Goal: Task Accomplishment & Management: Manage account settings

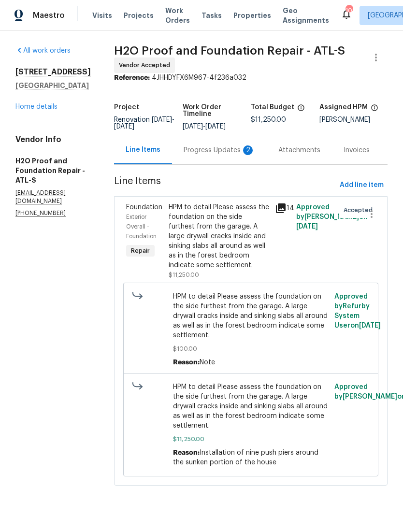
click at [180, 156] on div "Progress Updates 2" at bounding box center [219, 150] width 95 height 28
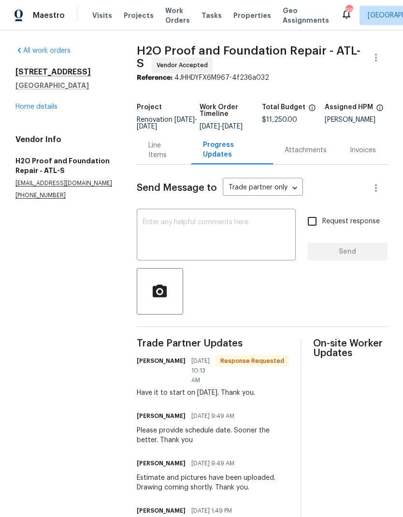
click at [33, 106] on link "Home details" at bounding box center [36, 106] width 42 height 7
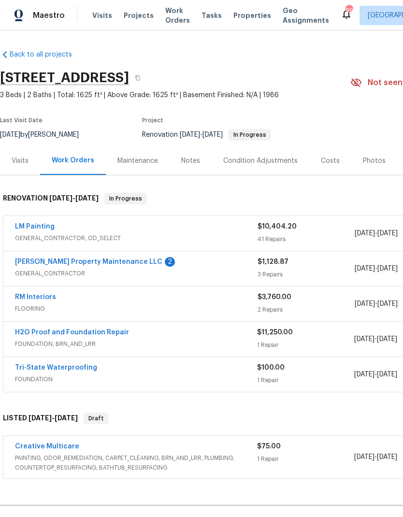
click at [70, 258] on link "[PERSON_NAME] Property Maintenance LLC" at bounding box center [88, 261] width 147 height 7
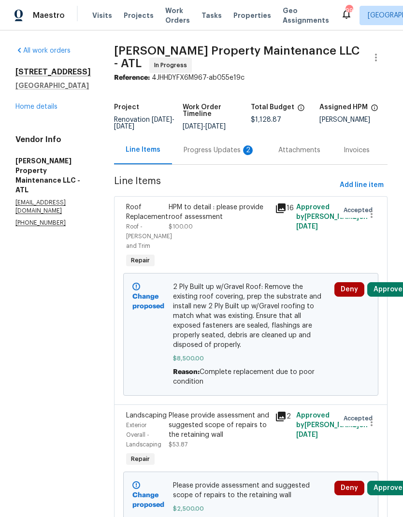
click at [209, 155] on div "Progress Updates 2" at bounding box center [219, 150] width 71 height 10
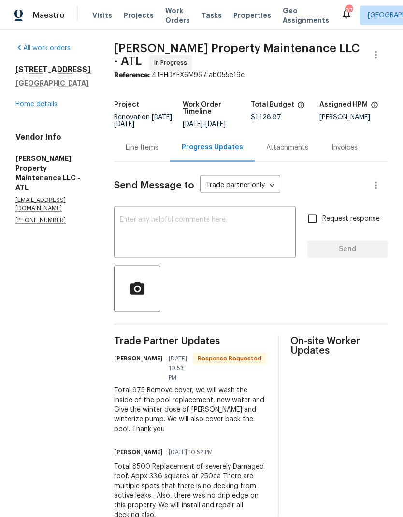
scroll to position [39, 0]
click at [37, 101] on link "Home details" at bounding box center [36, 104] width 42 height 7
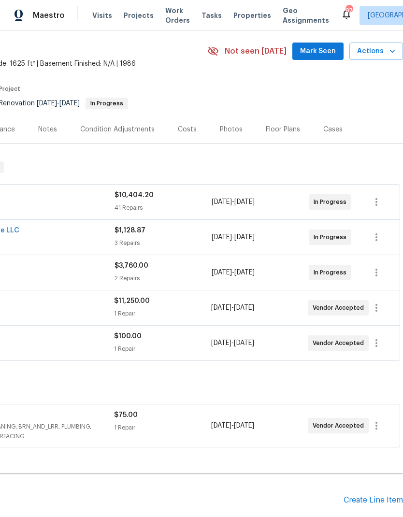
scroll to position [31, 143]
click at [376, 45] on span "Actions" at bounding box center [376, 51] width 38 height 12
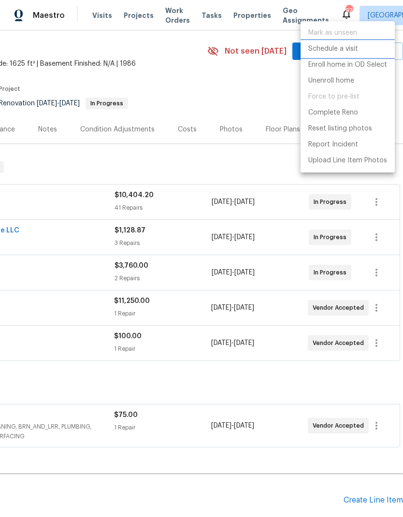
click at [343, 48] on p "Schedule a visit" at bounding box center [333, 49] width 50 height 10
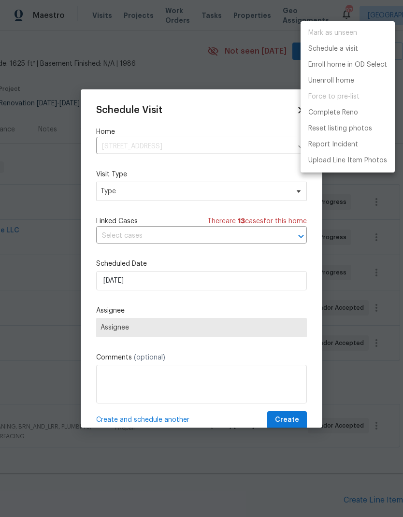
click at [227, 185] on div at bounding box center [201, 258] width 403 height 517
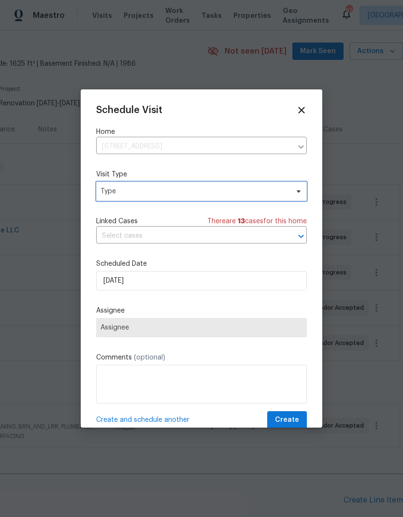
click at [193, 192] on span "Type" at bounding box center [194, 191] width 188 height 10
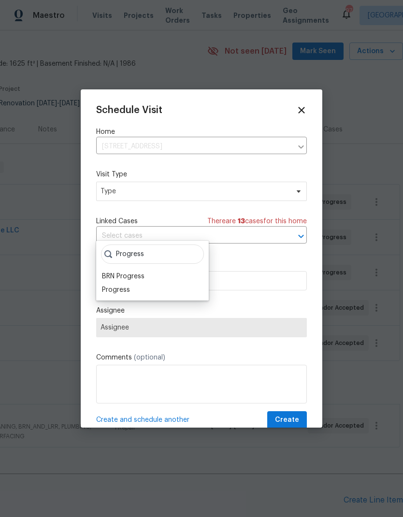
type input "Progress"
click at [121, 285] on div "Progress" at bounding box center [116, 290] width 28 height 10
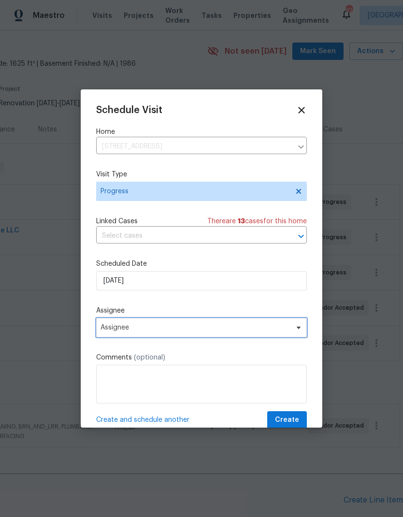
click at [234, 327] on span "Assignee" at bounding box center [194, 328] width 189 height 8
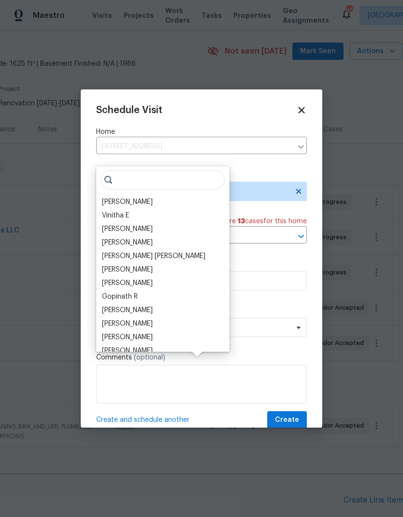
click at [123, 197] on div "[PERSON_NAME]" at bounding box center [127, 202] width 51 height 10
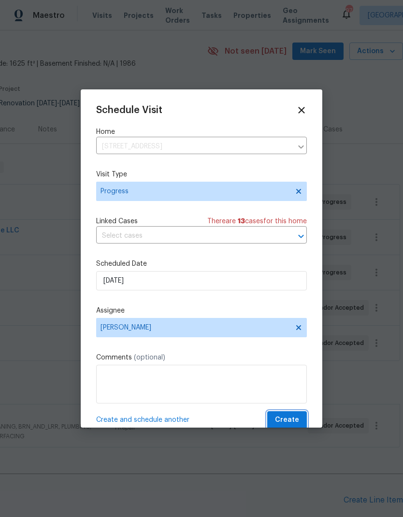
click at [285, 419] on span "Create" at bounding box center [287, 420] width 24 height 12
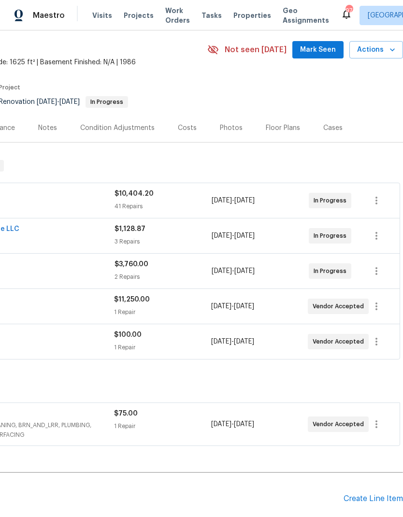
scroll to position [33, 143]
click at [375, 343] on icon "button" at bounding box center [376, 342] width 12 height 12
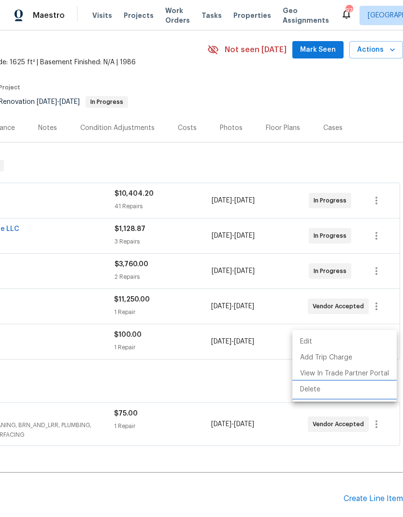
click at [325, 390] on li "Delete" at bounding box center [344, 390] width 104 height 16
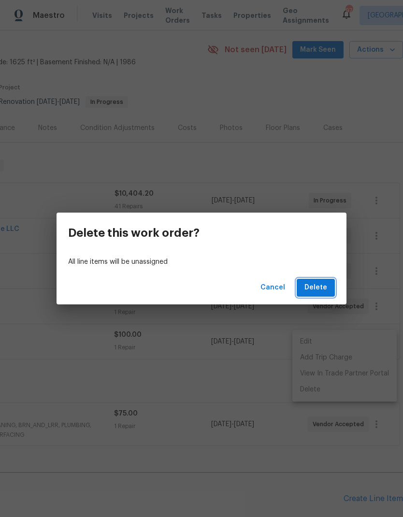
click at [319, 283] on span "Delete" at bounding box center [315, 288] width 23 height 12
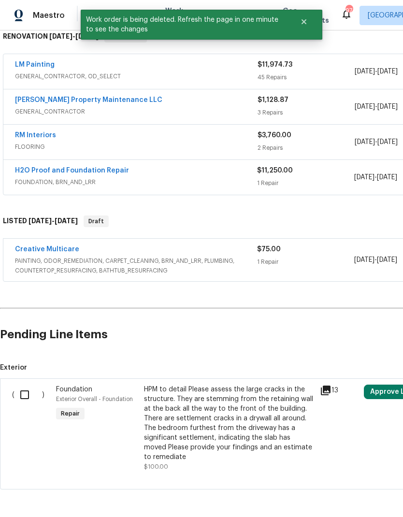
scroll to position [161, 0]
click at [22, 398] on input "checkbox" at bounding box center [28, 395] width 28 height 20
checkbox input "true"
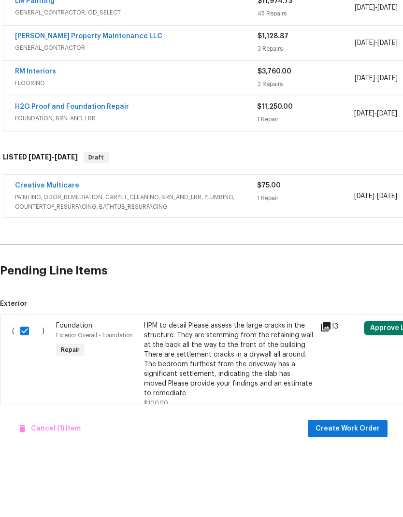
scroll to position [39, 0]
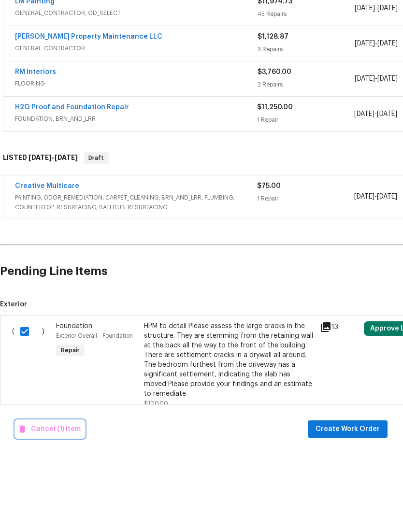
click at [59, 487] on span "Cancel (1) Item" at bounding box center [49, 493] width 61 height 12
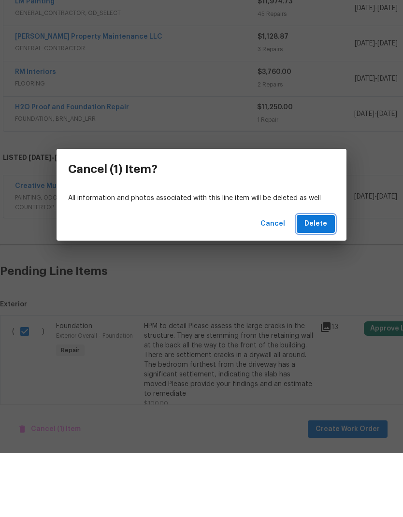
click at [324, 282] on span "Delete" at bounding box center [315, 288] width 23 height 12
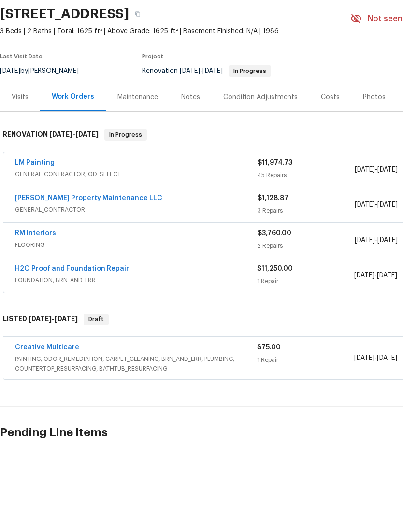
scroll to position [0, 0]
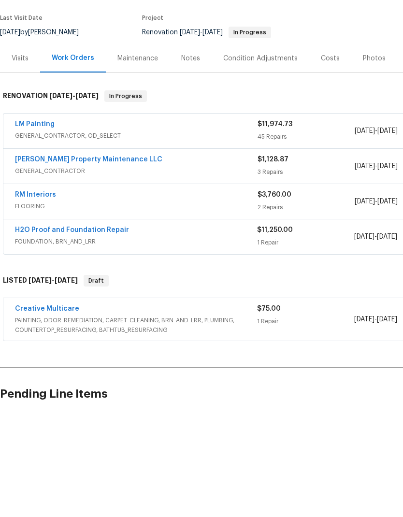
scroll to position [39, 0]
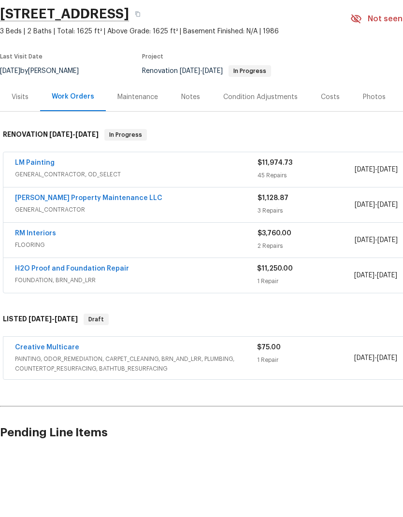
click at [34, 294] on link "RM Interiors" at bounding box center [35, 297] width 41 height 7
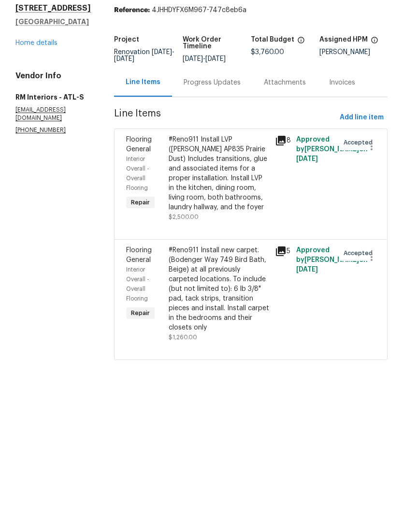
click at [201, 142] on div "Progress Updates" at bounding box center [212, 147] width 57 height 10
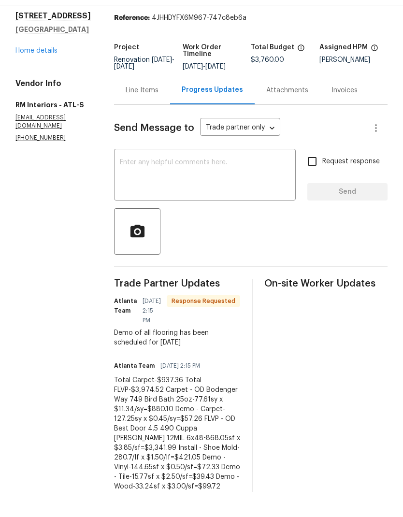
scroll to position [35, 0]
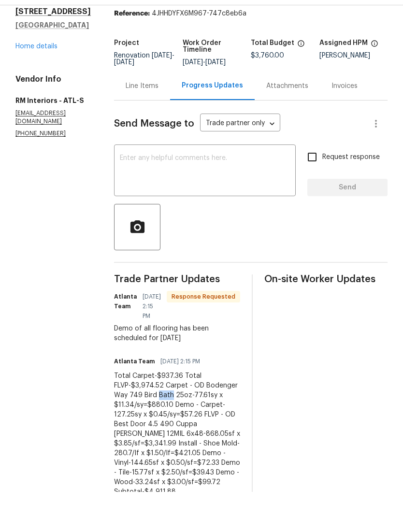
click at [245, 371] on div "Trade Partner Updates Atlanta Team 08/20/2025 2:15 PM Response Requested Demo o…" at bounding box center [250, 454] width 273 height 310
click at [114, 396] on div "Total Carpet-$937.36 Total FLVP-$3,974.52 Carpet - OD Bodenger Way 749 Bird Bat…" at bounding box center [177, 459] width 126 height 126
copy div "$3,974.52 Carpet"
click at [133, 106] on div "Line Items" at bounding box center [142, 111] width 33 height 10
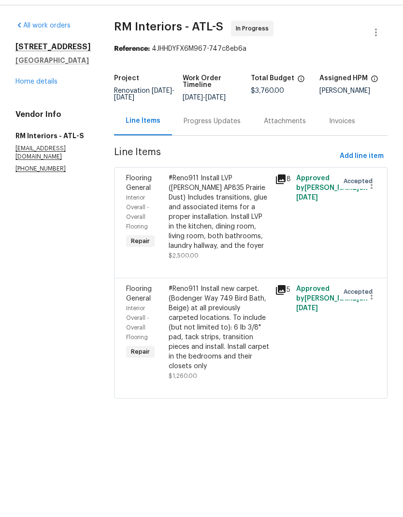
click at [227, 213] on div "#Reno911 Install LVP ([PERSON_NAME] AP835 Prairie Dust) Includes transitions, g…" at bounding box center [219, 237] width 100 height 77
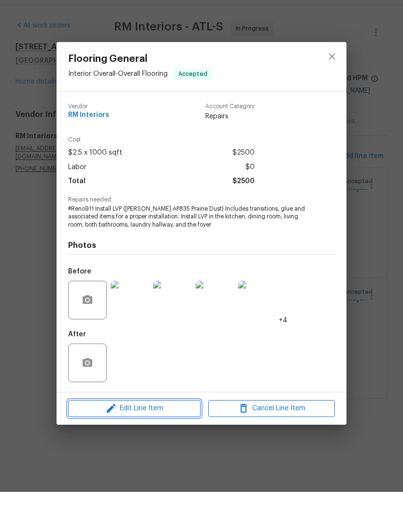
click at [149, 427] on span "Edit Line Item" at bounding box center [134, 433] width 127 height 12
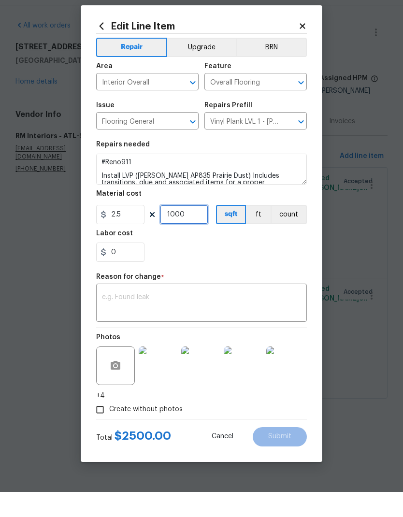
click at [199, 230] on input "1000" at bounding box center [184, 239] width 48 height 19
type input "0"
click at [127, 268] on input "0" at bounding box center [120, 277] width 48 height 19
click at [128, 268] on input "0" at bounding box center [120, 277] width 48 height 19
paste input "text"
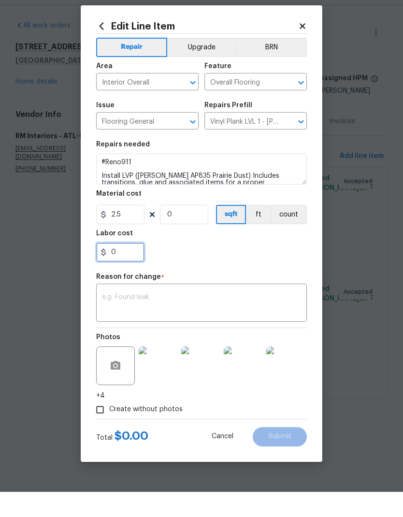
click at [118, 268] on input "0" at bounding box center [120, 277] width 48 height 19
paste input "text"
click at [131, 268] on input "0" at bounding box center [120, 277] width 48 height 19
paste input "text"
type input "0"
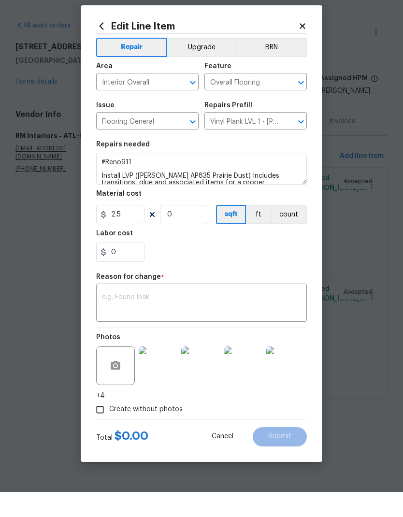
click at [371, 286] on body "Maestro Visits Projects Work Orders Tasks Properties Geo Assignments 98 Atlanta…" at bounding box center [201, 225] width 403 height 451
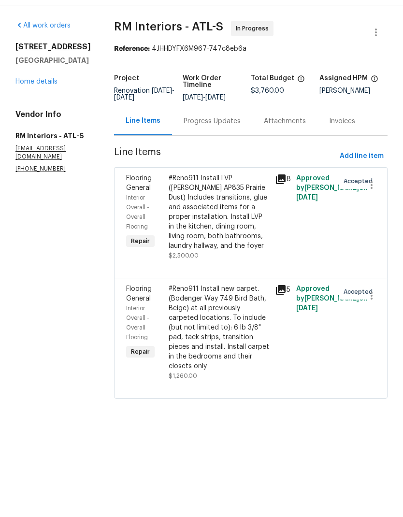
click at [205, 142] on div "Progress Updates" at bounding box center [212, 147] width 57 height 10
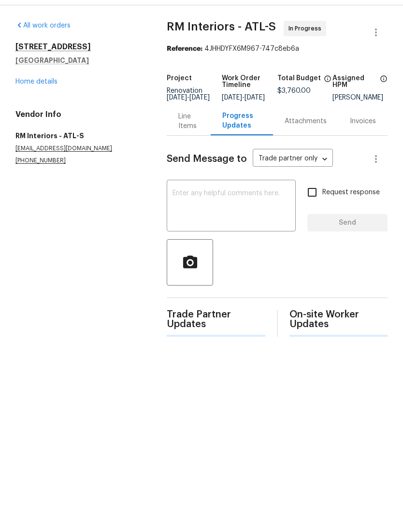
scroll to position [25, 0]
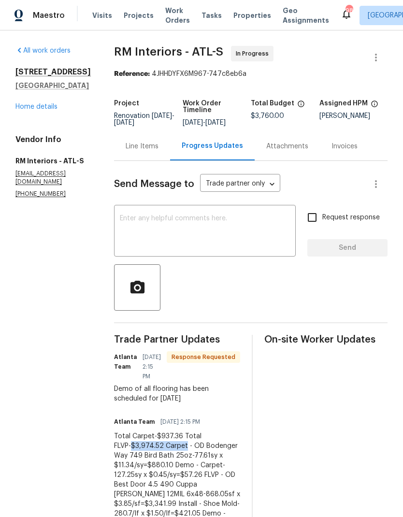
copy div "$3,974.52 Carpet"
click at [129, 142] on div "Line Items" at bounding box center [142, 147] width 33 height 10
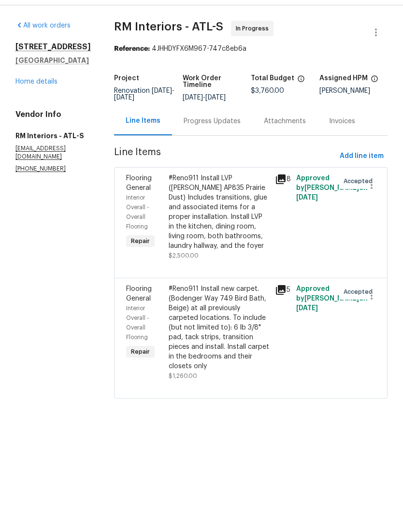
click at [226, 207] on div "#Reno911 Install LVP (Knighton AP835 Prairie Dust) Includes transitions, glue a…" at bounding box center [219, 237] width 100 height 77
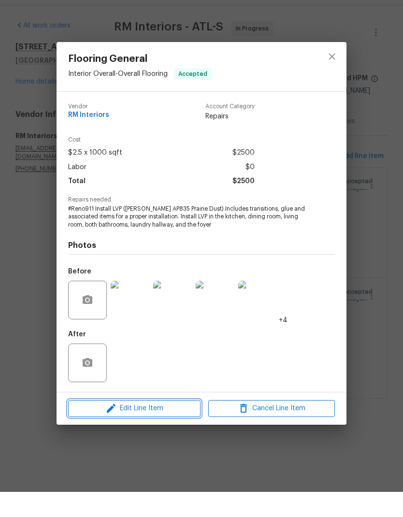
click at [153, 427] on span "Edit Line Item" at bounding box center [134, 433] width 127 height 12
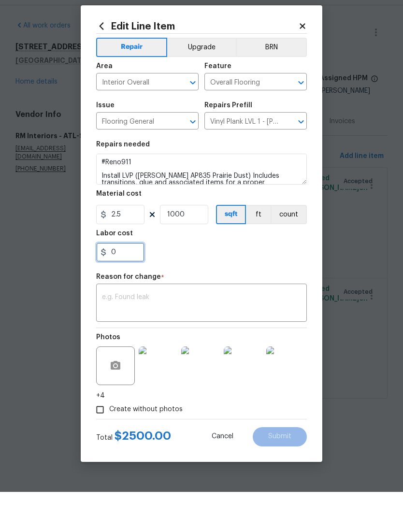
click at [132, 268] on input "0" at bounding box center [120, 277] width 48 height 19
click at [130, 268] on input "0" at bounding box center [120, 277] width 48 height 19
paste input "text"
type input "0"
click at [145, 319] on textarea at bounding box center [201, 329] width 199 height 20
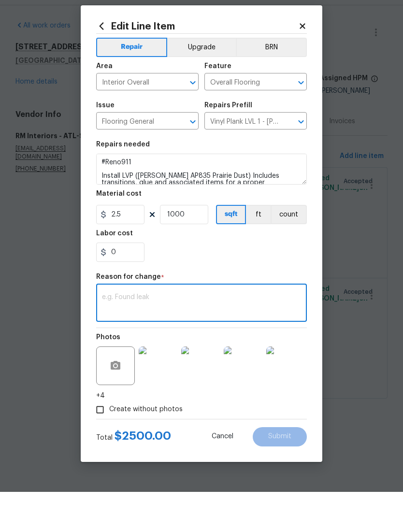
click at [128, 319] on textarea at bounding box center [201, 329] width 199 height 20
paste textarea "$3,974.52 Carpet"
type textarea "$3,974.52 Carpet"
click at [129, 268] on input "0" at bounding box center [120, 277] width 48 height 19
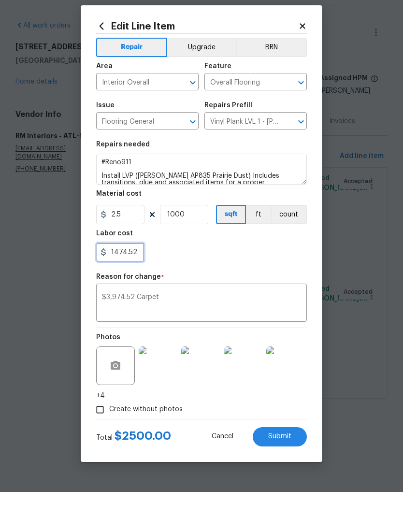
type input "1474.52"
click at [276, 319] on textarea "$3,974.52 Carpet" at bounding box center [201, 329] width 199 height 20
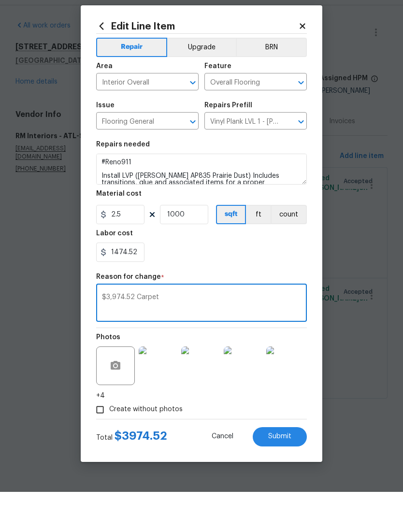
click at [285, 458] on span "Submit" at bounding box center [279, 461] width 23 height 7
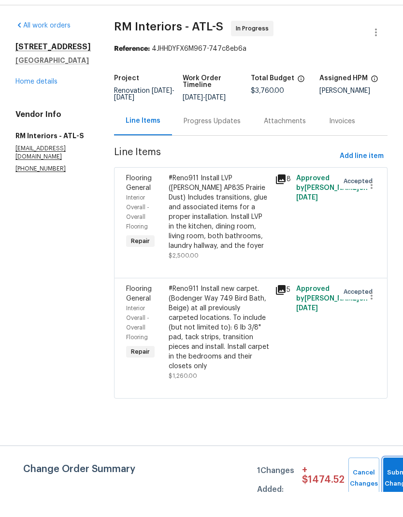
click at [388, 492] on span "Submit Changes" at bounding box center [398, 503] width 21 height 22
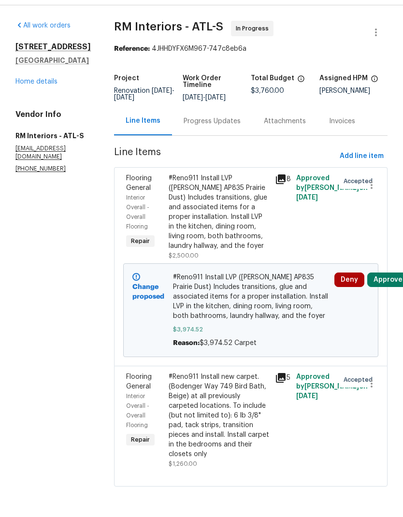
scroll to position [14, 0]
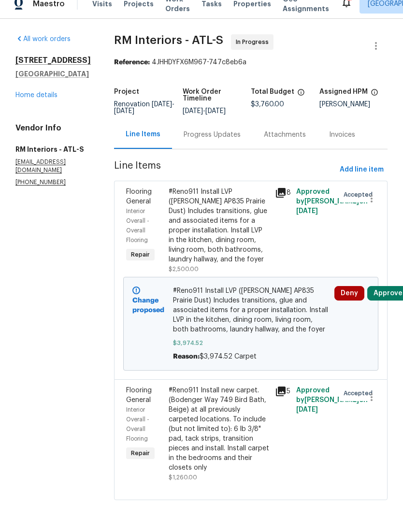
click at [206, 142] on div "Progress Updates" at bounding box center [212, 147] width 57 height 10
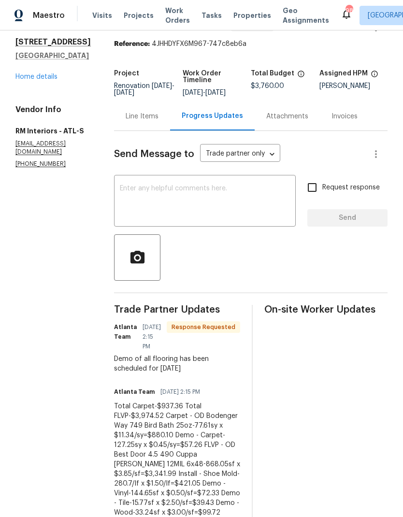
scroll to position [32, 0]
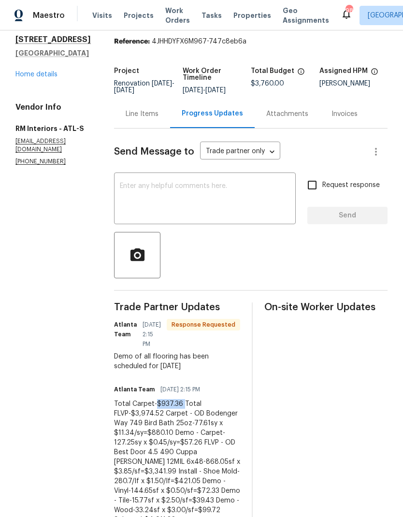
copy div "$937.36"
click at [135, 109] on div "Line Items" at bounding box center [142, 114] width 33 height 10
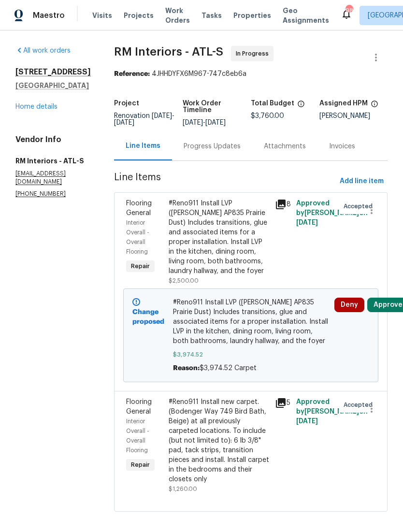
click at [215, 417] on div "#Reno911 Install new carpet. (Bodenger Way 749 Bird Bath, Beige) at all previou…" at bounding box center [219, 440] width 100 height 87
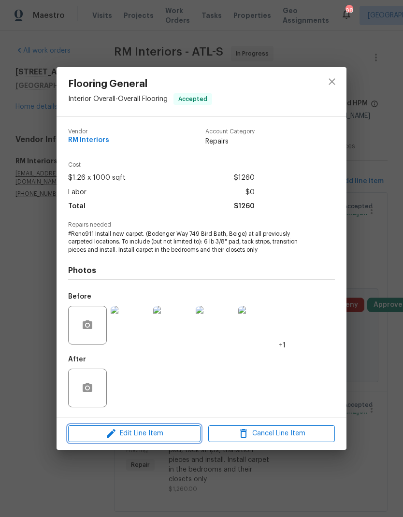
click at [157, 440] on button "Edit Line Item" at bounding box center [134, 433] width 132 height 17
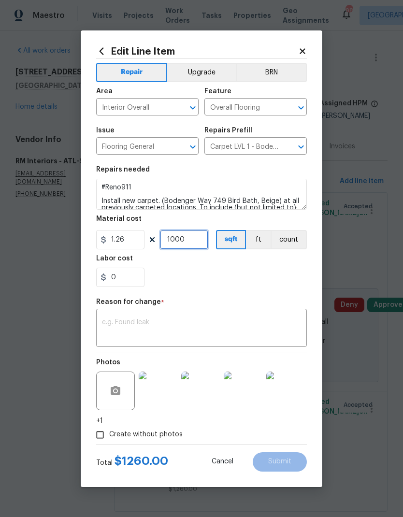
click at [197, 243] on input "1000" at bounding box center [184, 239] width 48 height 19
type input "100"
click at [130, 279] on input "0" at bounding box center [120, 277] width 48 height 19
click at [144, 322] on textarea at bounding box center [201, 329] width 199 height 20
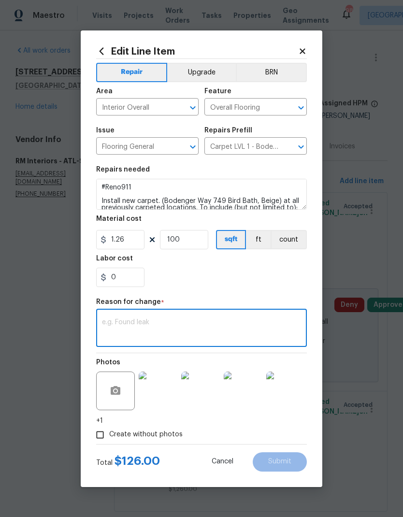
click at [131, 324] on textarea at bounding box center [201, 329] width 199 height 20
paste textarea "$937.36"
type textarea "$937.36"
click at [123, 279] on input "0" at bounding box center [120, 277] width 48 height 19
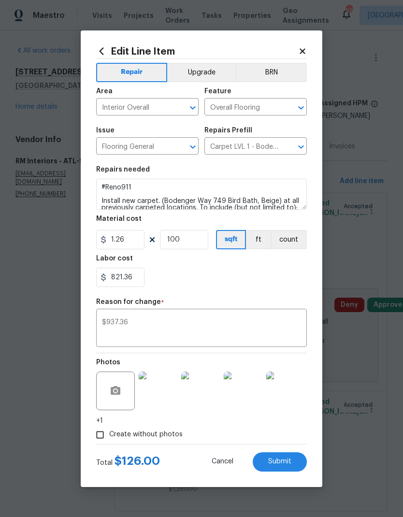
click at [224, 324] on textarea "$937.36" at bounding box center [201, 329] width 199 height 20
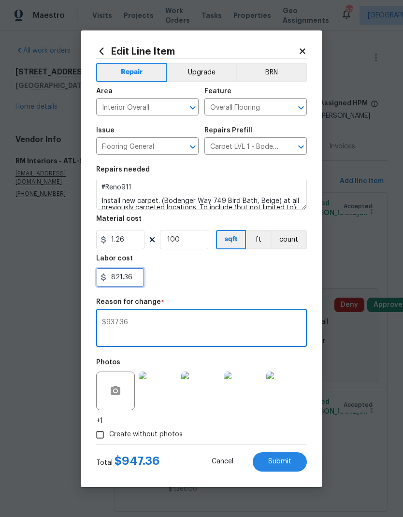
click at [118, 276] on input "821.36" at bounding box center [120, 277] width 48 height 19
type input "811.36"
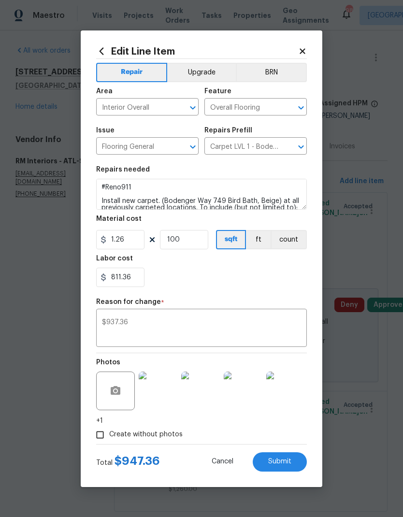
click at [256, 319] on textarea "$937.36" at bounding box center [201, 329] width 199 height 20
click at [279, 468] on button "Submit" at bounding box center [280, 461] width 54 height 19
type input "1000"
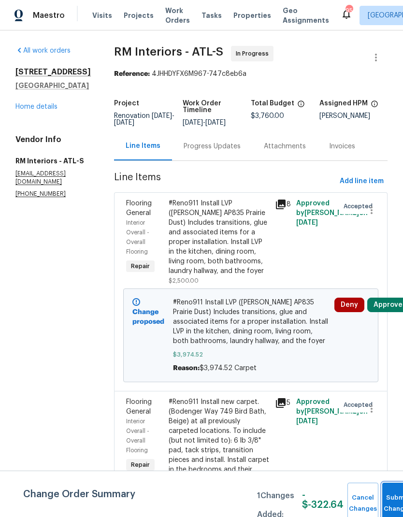
click at [397, 501] on button "Submit Changes" at bounding box center [397, 504] width 31 height 42
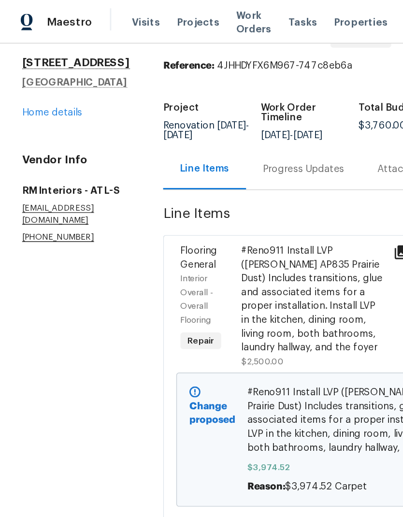
scroll to position [29, 0]
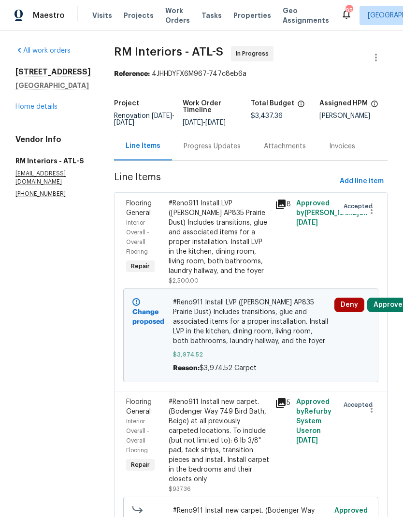
click at [39, 110] on link "Home details" at bounding box center [36, 106] width 42 height 7
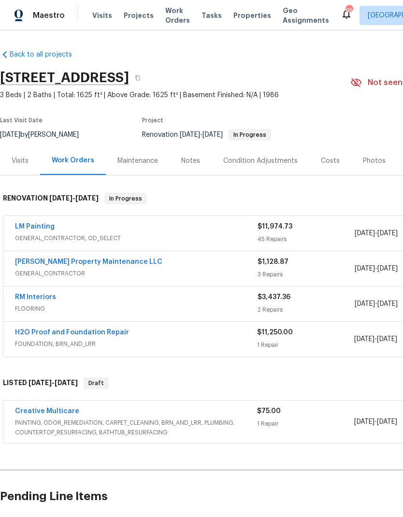
click at [63, 264] on link "[PERSON_NAME] Property Maintenance LLC" at bounding box center [88, 261] width 147 height 7
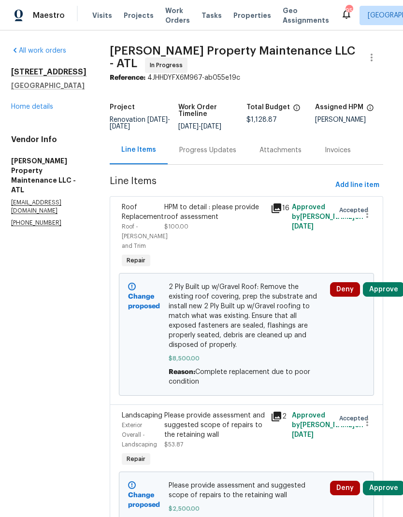
scroll to position [0, 4]
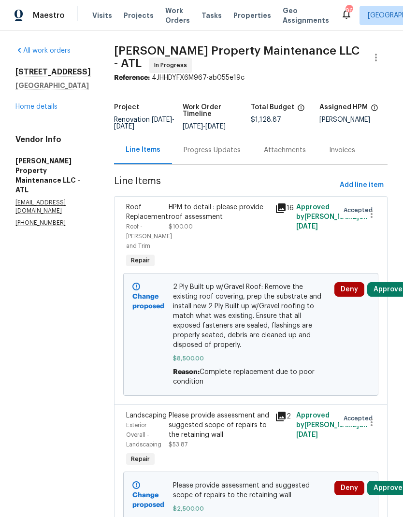
click at [42, 110] on link "Home details" at bounding box center [36, 106] width 42 height 7
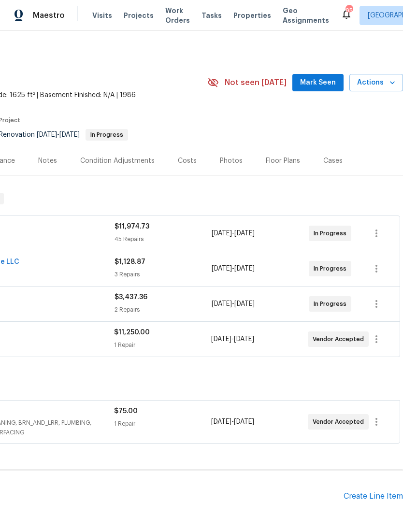
scroll to position [0, 144]
click at [321, 85] on span "Mark Seen" at bounding box center [318, 83] width 36 height 12
click at [324, 78] on span "Seen [DATE]" at bounding box center [320, 83] width 46 height 10
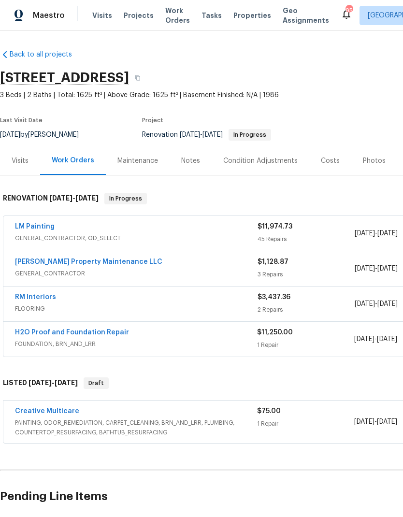
scroll to position [0, 0]
